Goal: Find specific page/section: Find specific page/section

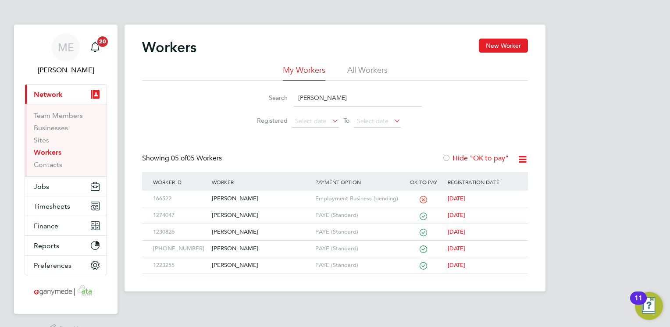
drag, startPoint x: 323, startPoint y: 97, endPoint x: 290, endPoint y: 100, distance: 33.0
click at [290, 100] on div "Search shane" at bounding box center [335, 97] width 174 height 17
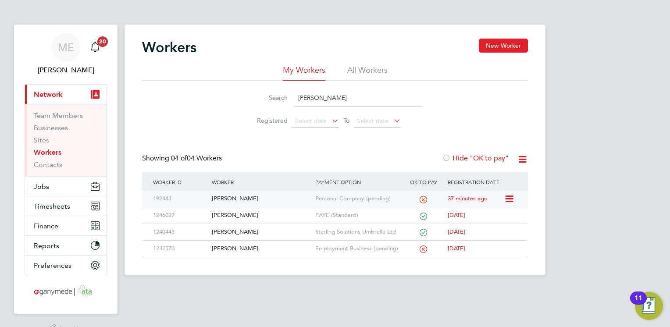
type input "mathew"
click at [291, 195] on div "[PERSON_NAME]" at bounding box center [261, 199] width 103 height 16
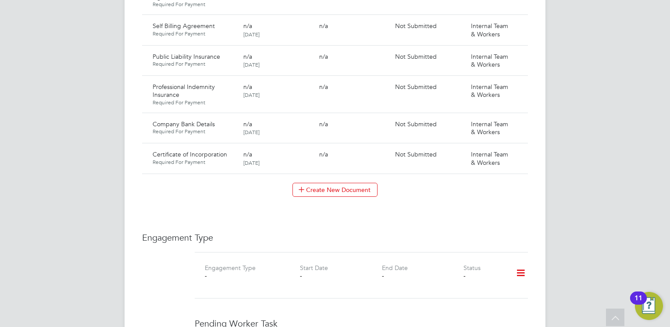
scroll to position [859, 0]
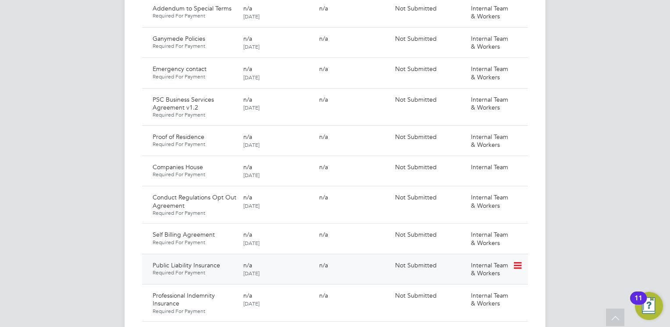
click at [266, 181] on div "DOCUMENT / DOC. SETTINGS EXPIRY / ISSUED SUBMITTED / METHOD STATUS / TIMESTAMP …" at bounding box center [335, 129] width 386 height 506
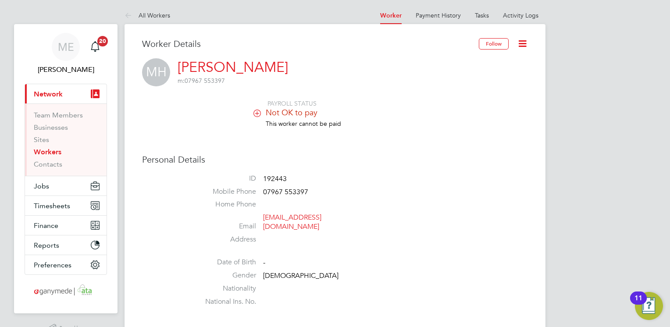
scroll to position [0, 0]
